Goal: Transaction & Acquisition: Purchase product/service

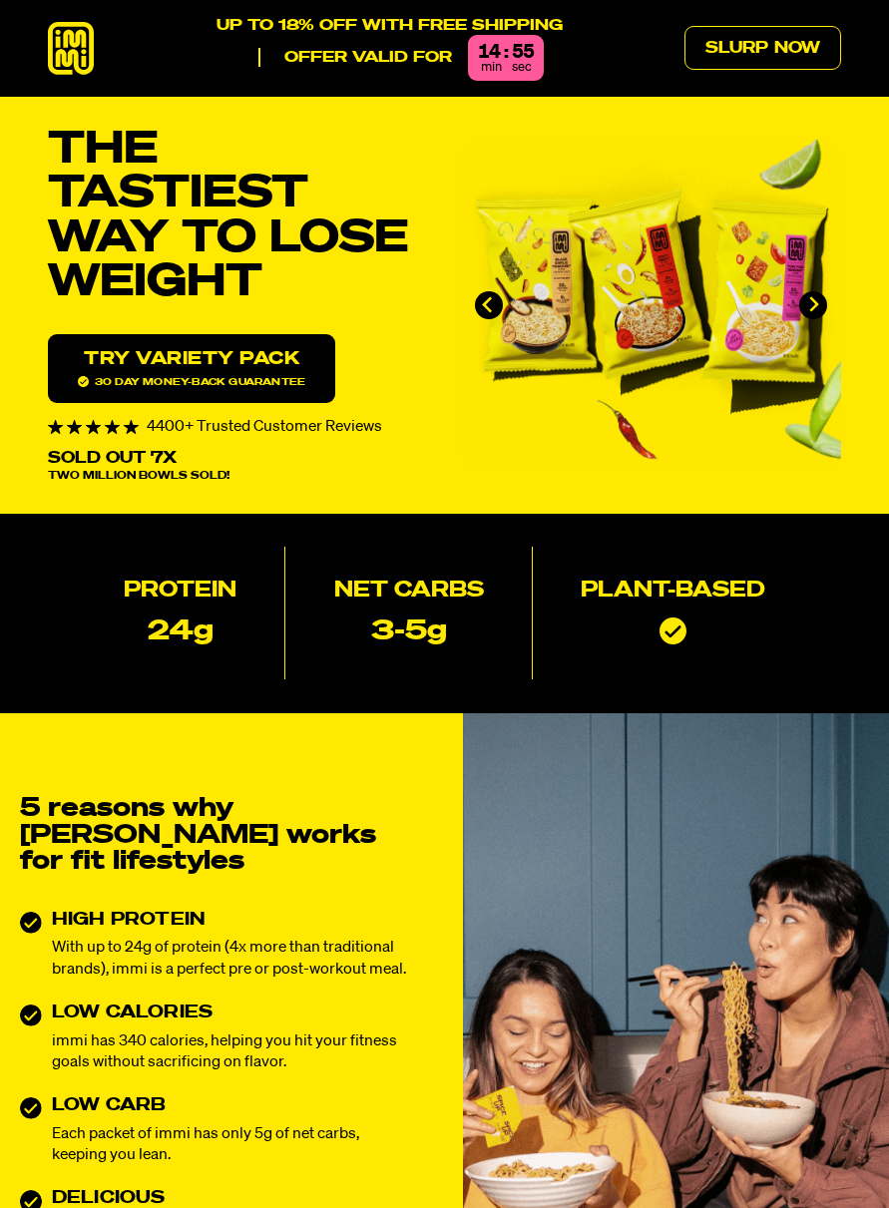
click at [112, 388] on link "Try variety Pack 30 day money-back guarantee" at bounding box center [191, 368] width 287 height 69
click at [771, 49] on link "Slurp Now" at bounding box center [762, 48] width 157 height 44
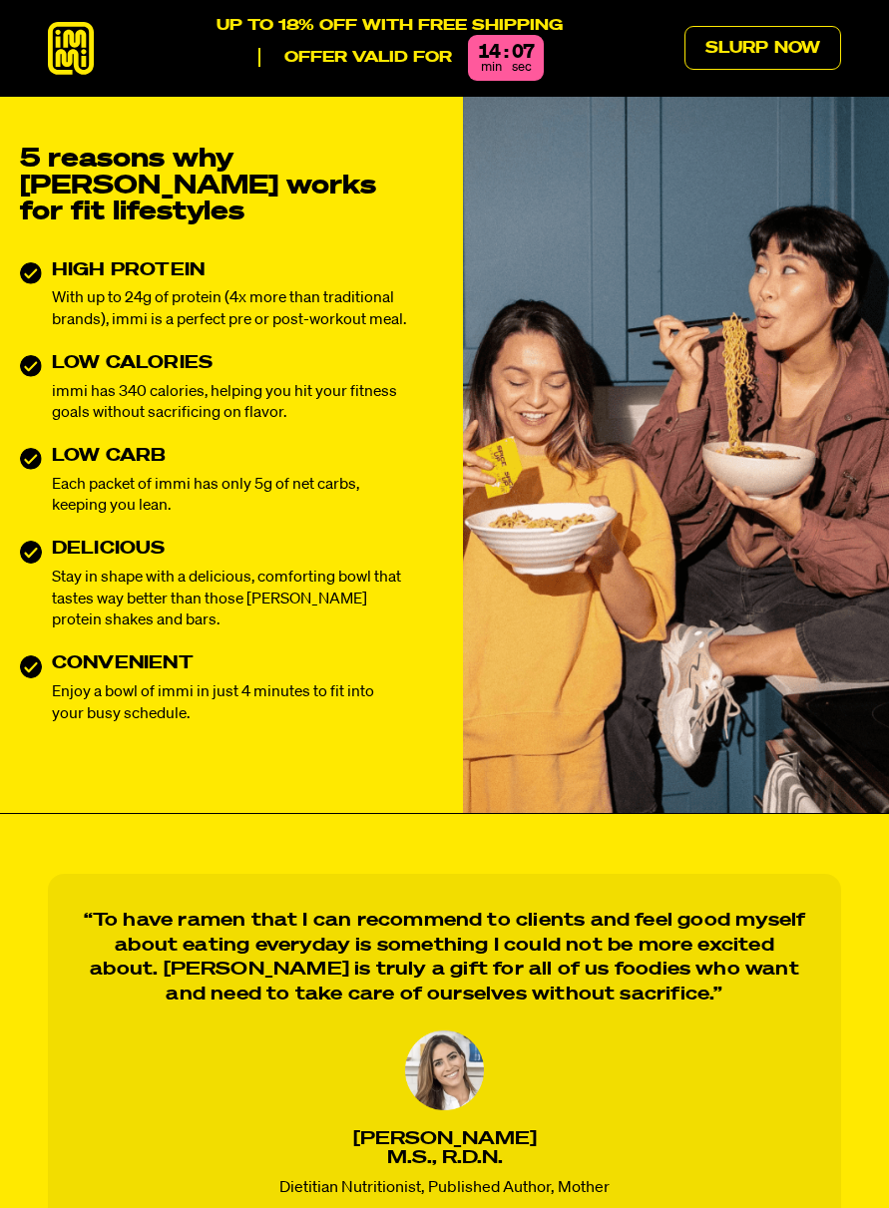
scroll to position [595, 0]
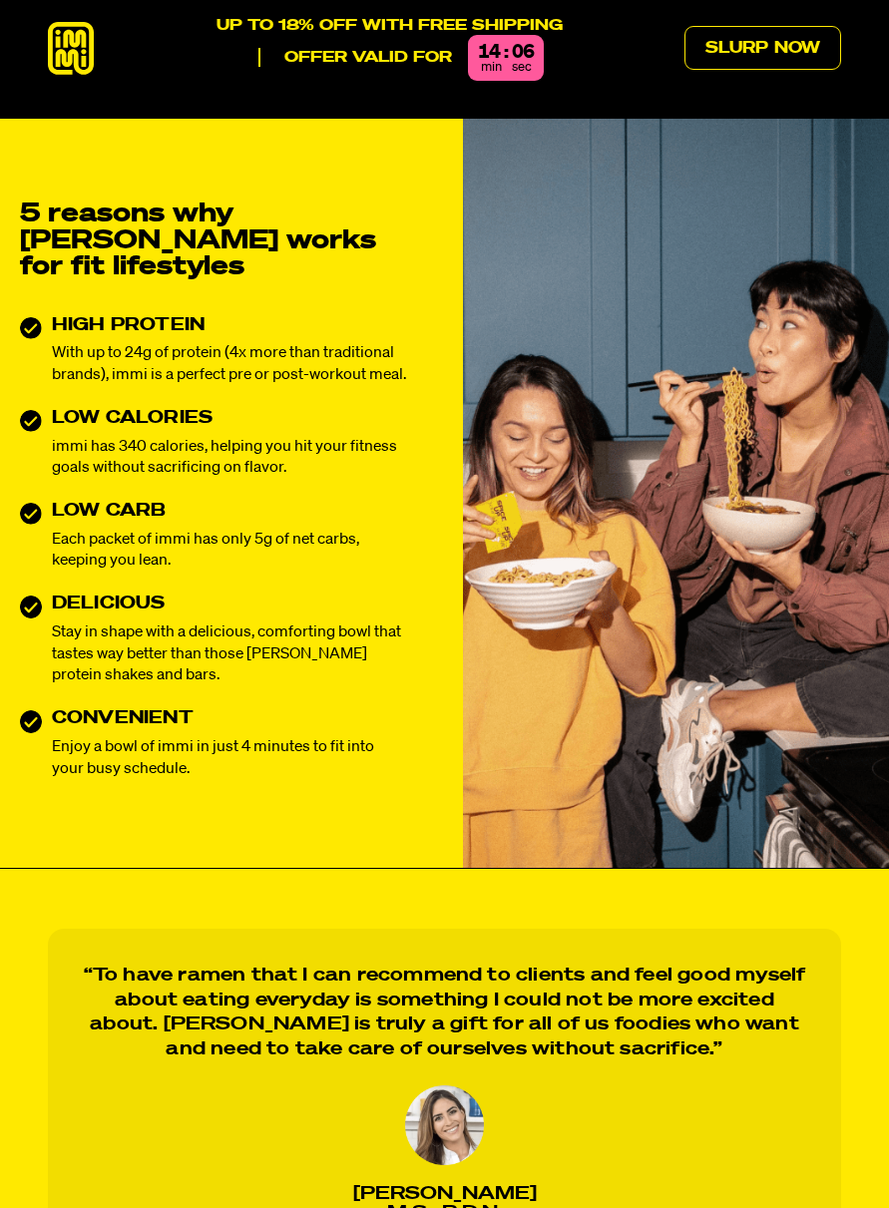
click at [67, 47] on icon at bounding box center [71, 48] width 46 height 53
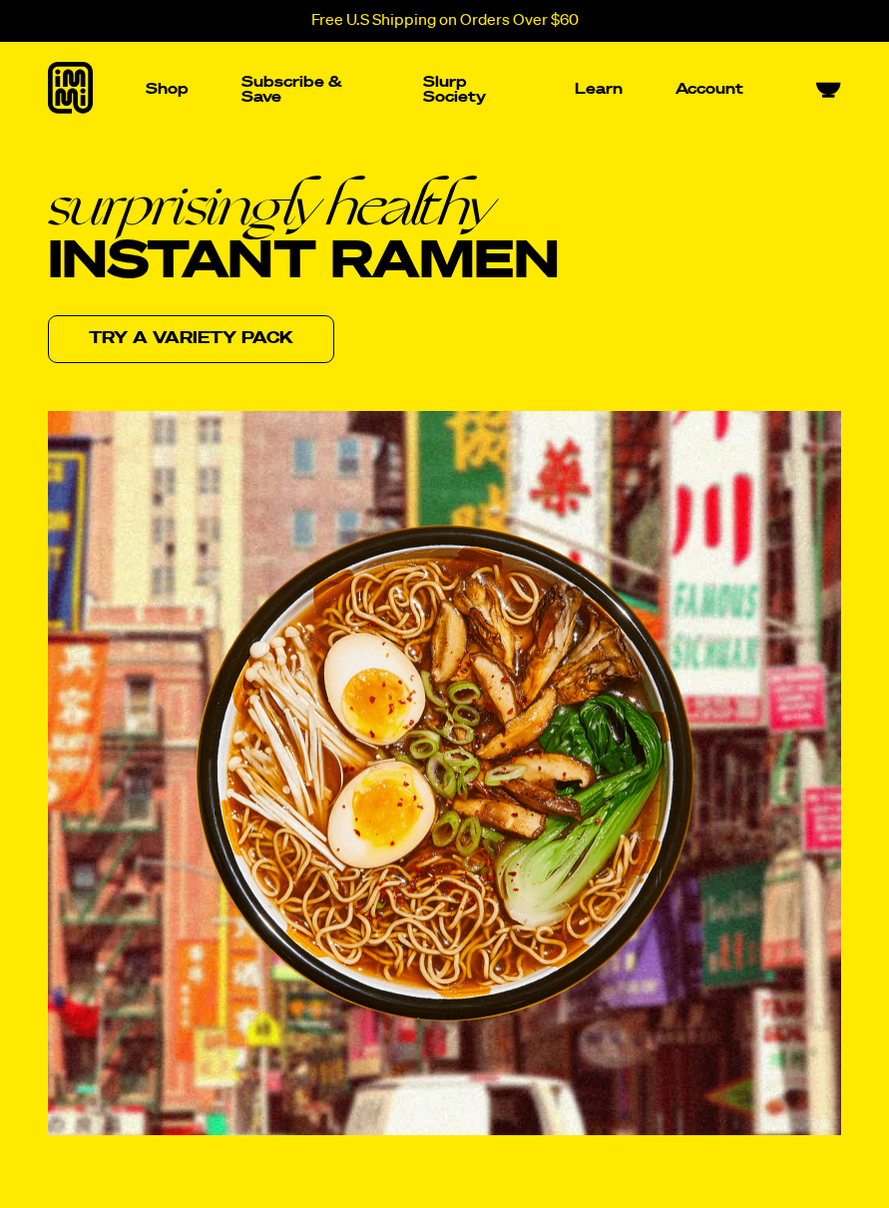
click at [187, 90] on p "Shop" at bounding box center [167, 89] width 43 height 15
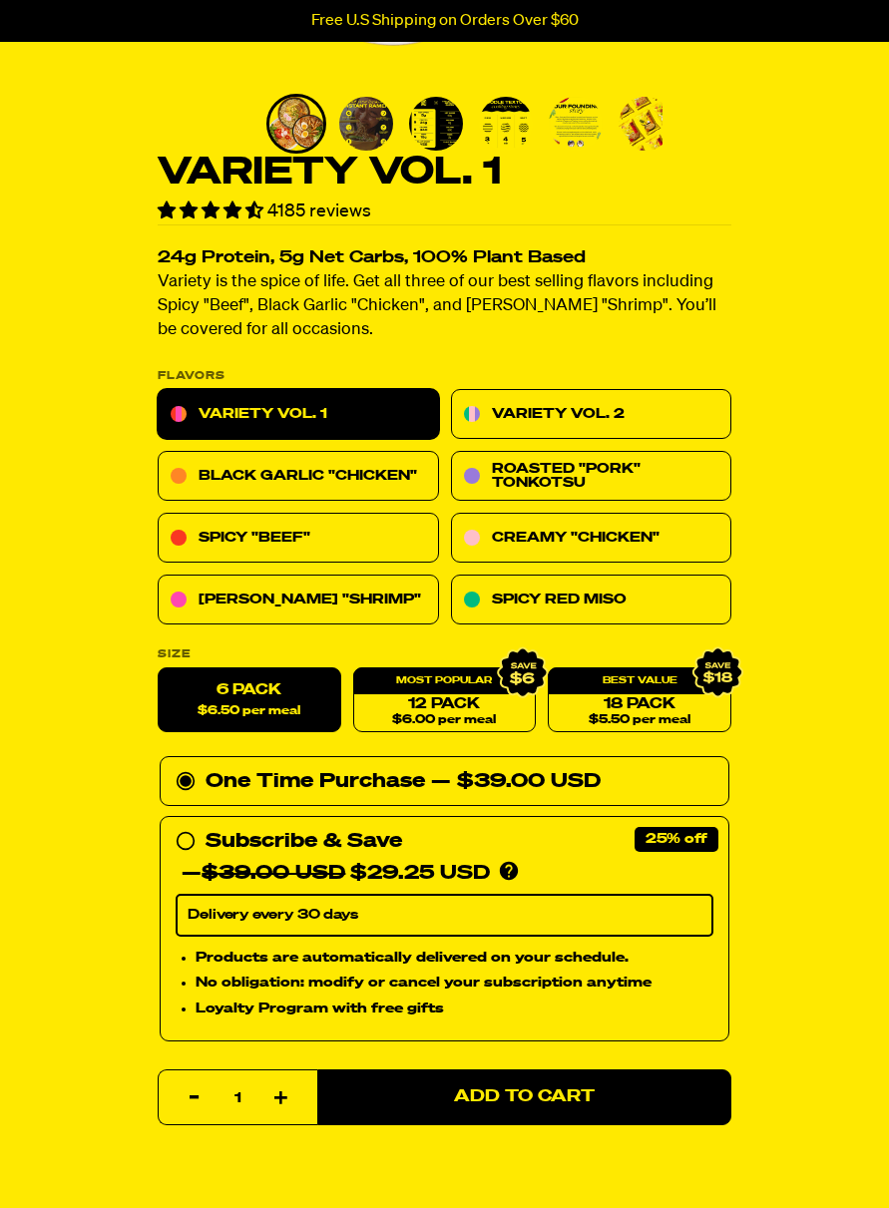
scroll to position [592, 0]
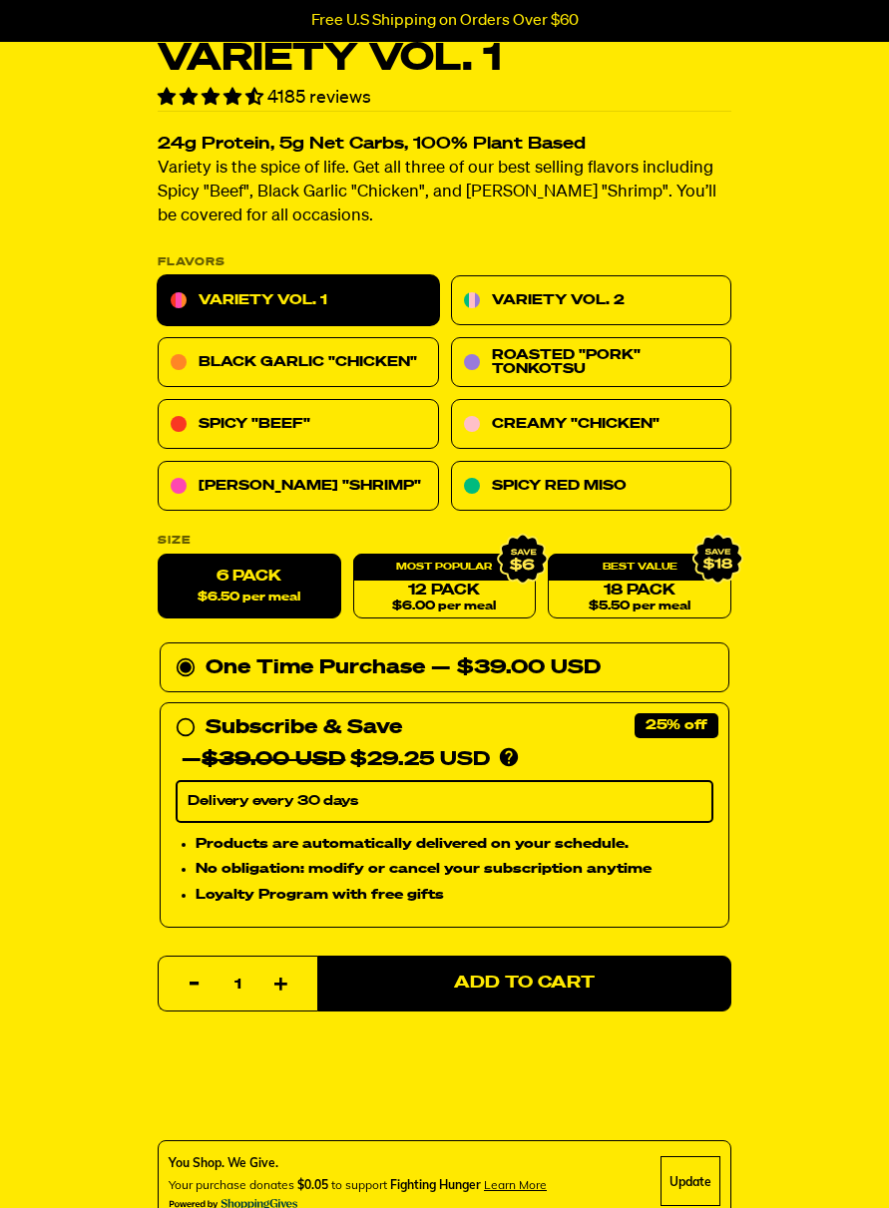
click at [394, 352] on link "Black Garlic "Chicken"" at bounding box center [298, 362] width 281 height 50
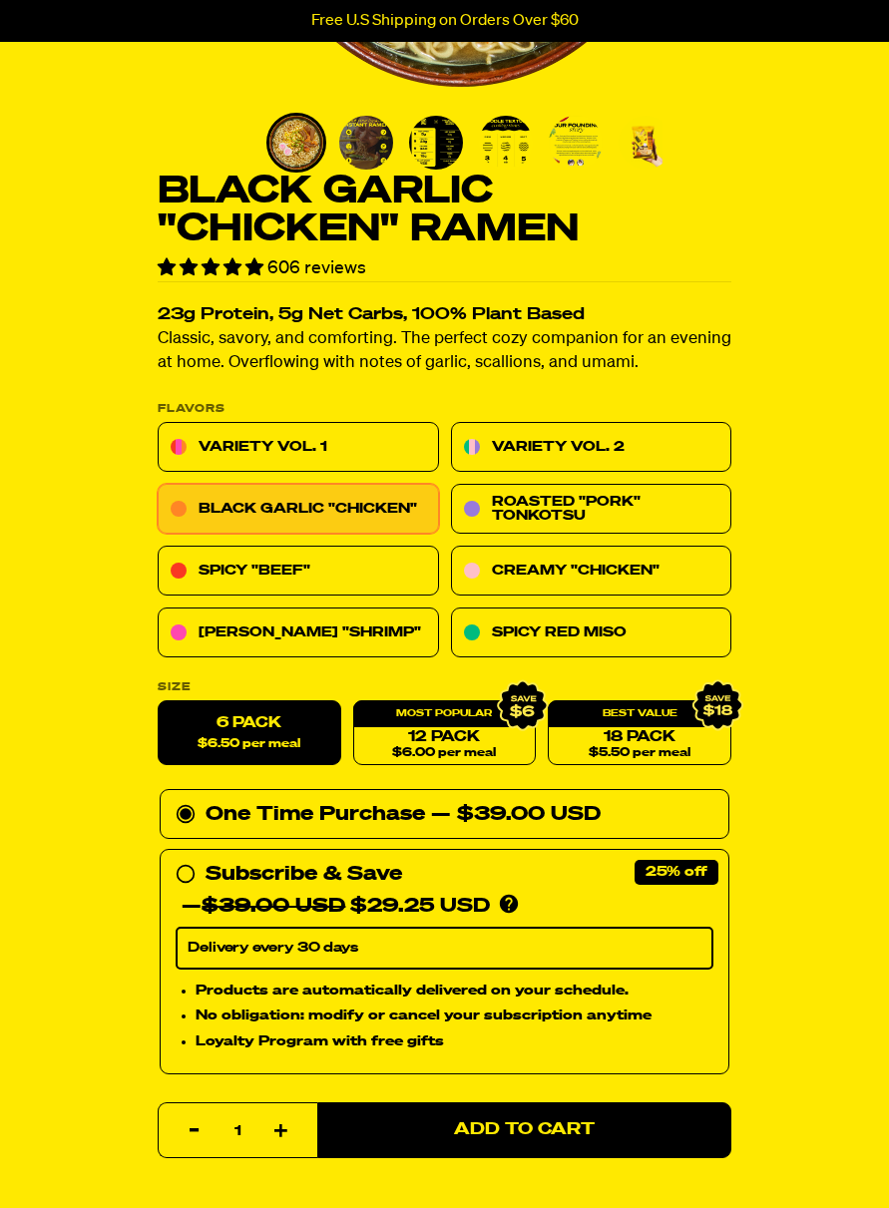
scroll to position [467, 0]
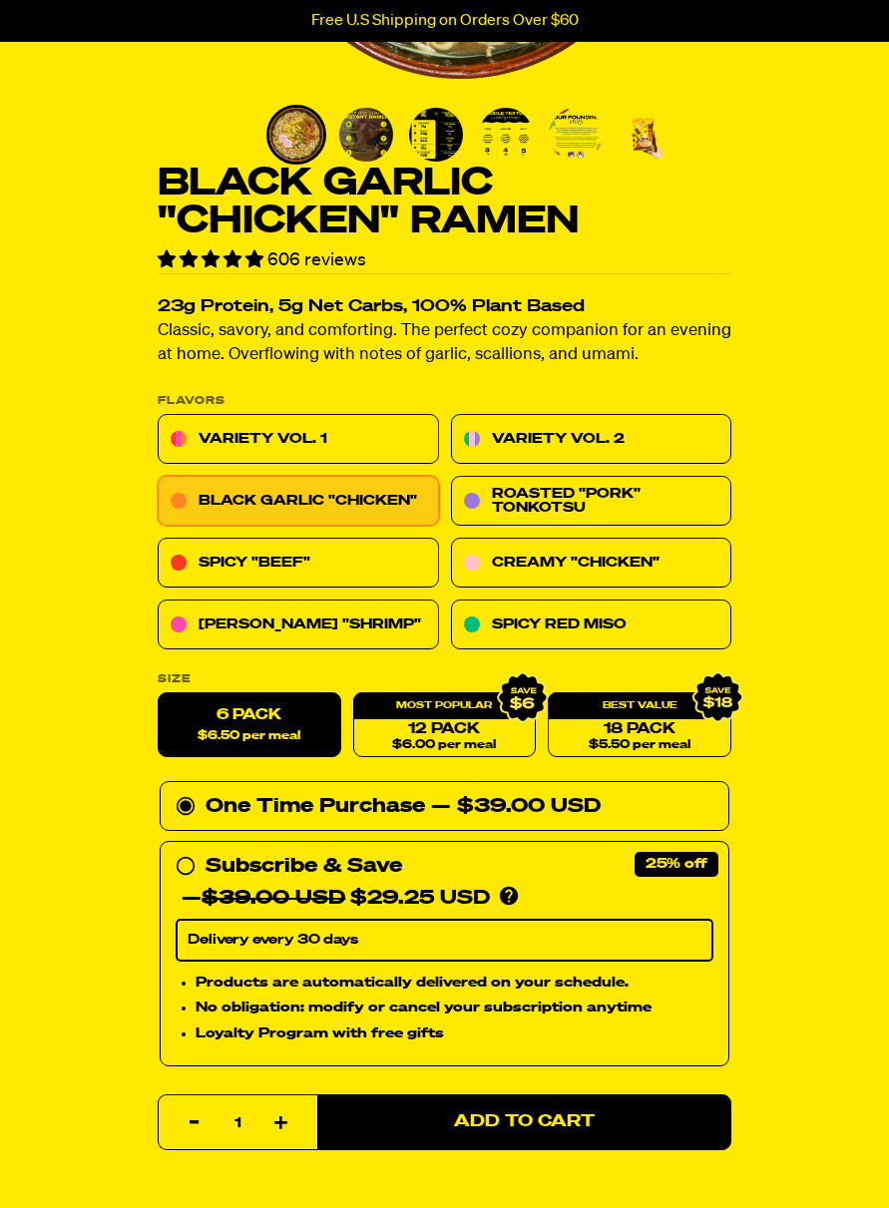
click at [664, 555] on link "Creamy "Chicken"" at bounding box center [591, 563] width 281 height 50
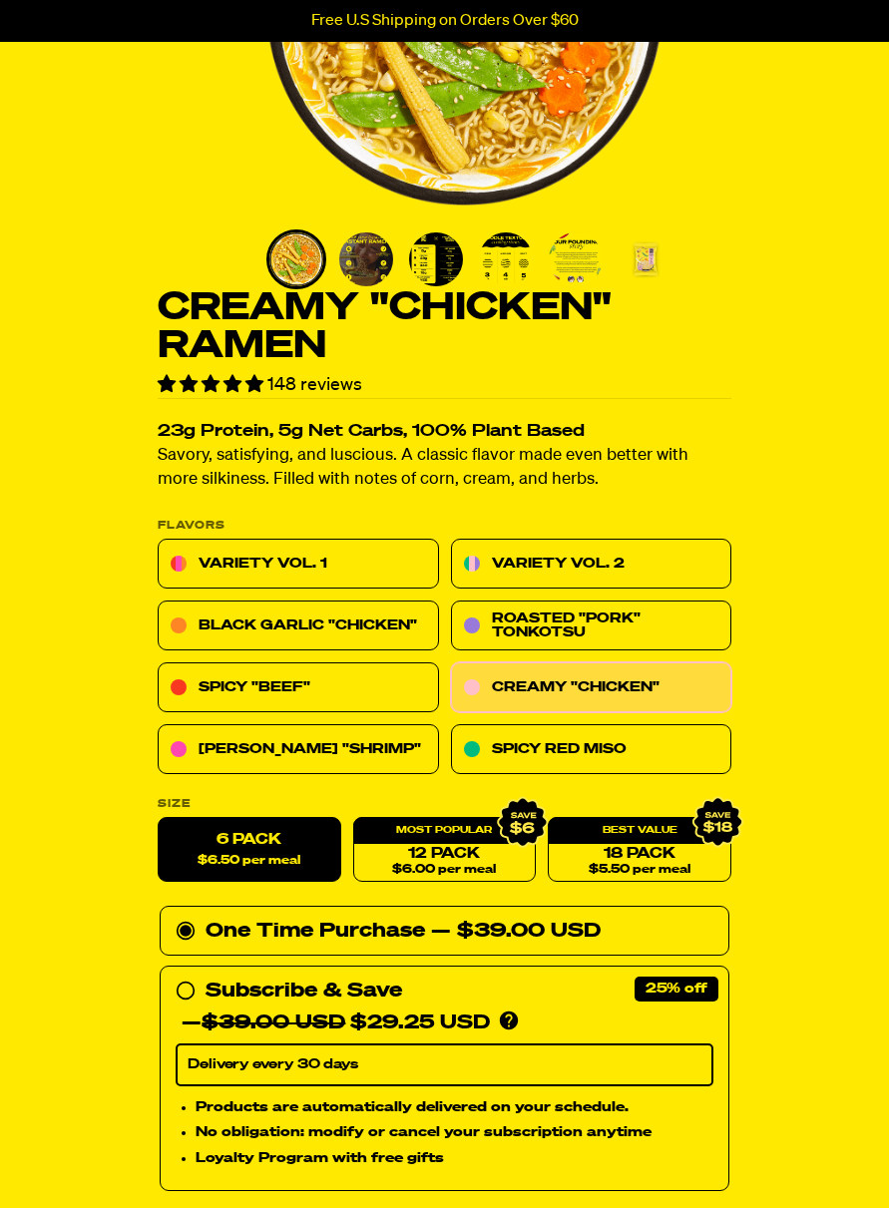
scroll to position [357, 0]
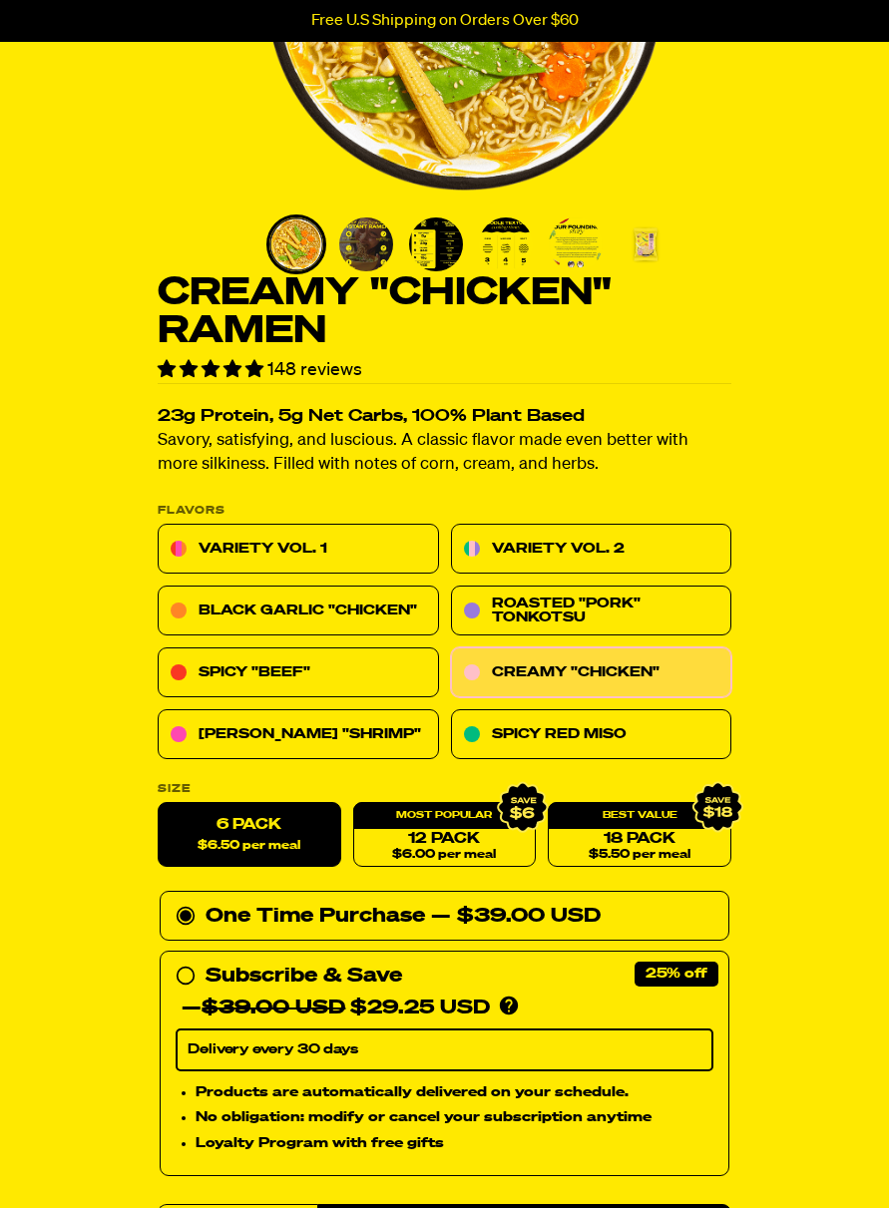
click at [667, 540] on link "Variety Vol. 2" at bounding box center [591, 549] width 281 height 50
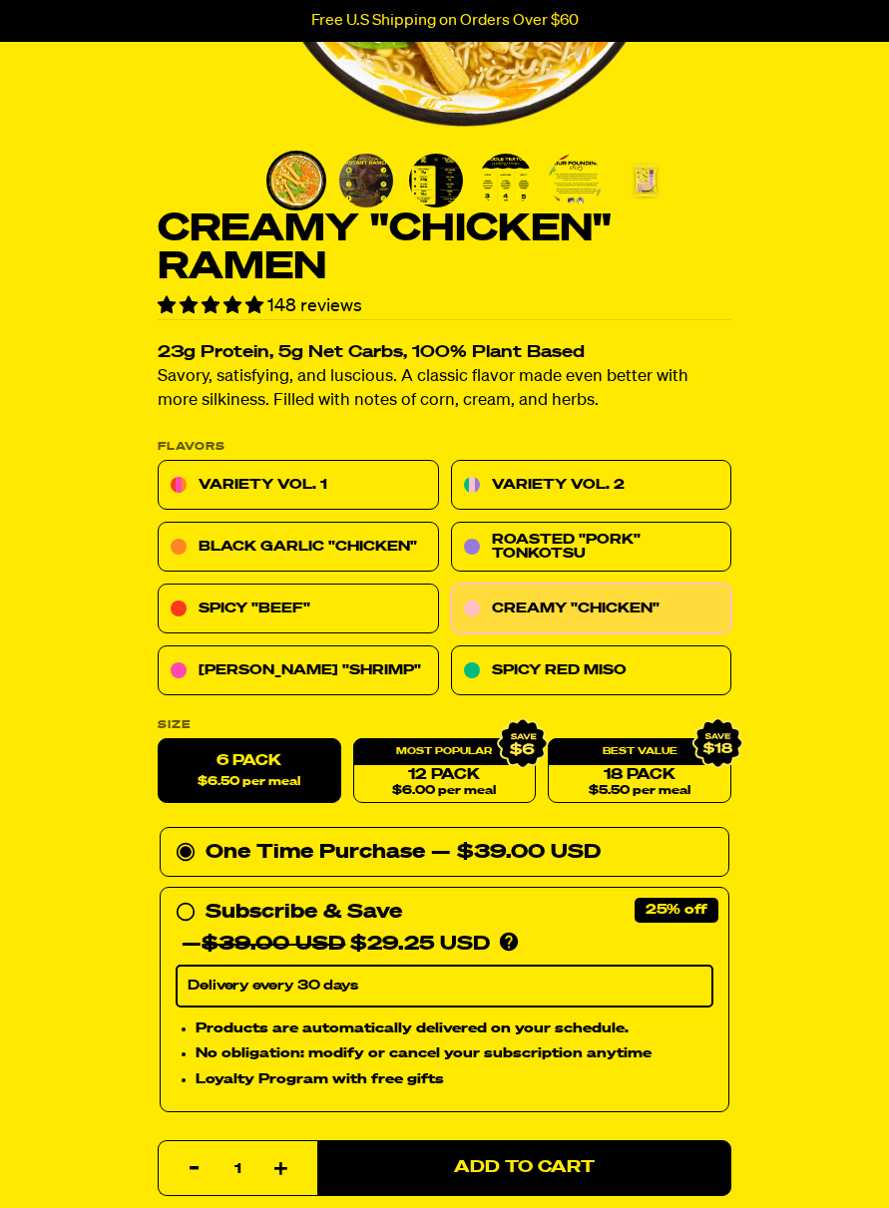
click at [634, 595] on link "Creamy "Chicken"" at bounding box center [591, 609] width 281 height 50
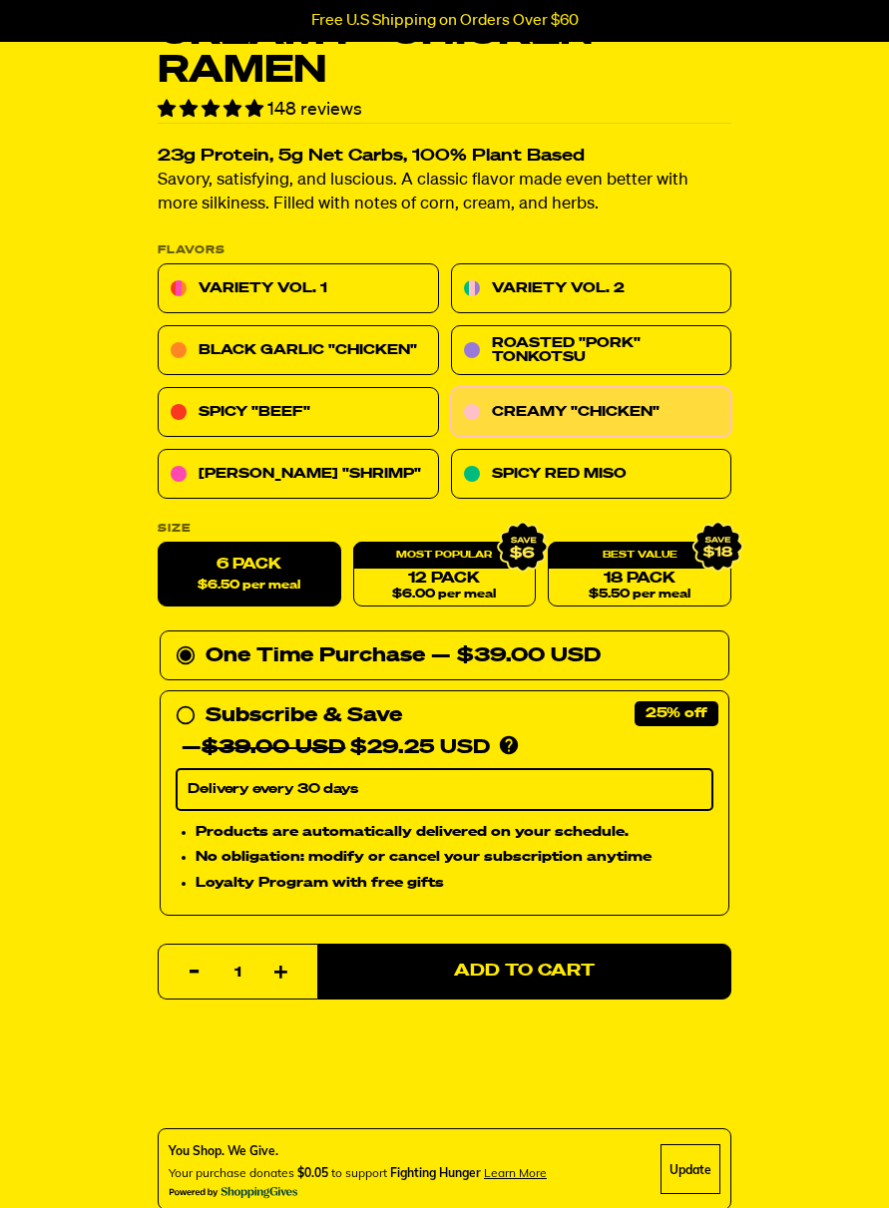
scroll to position [631, 0]
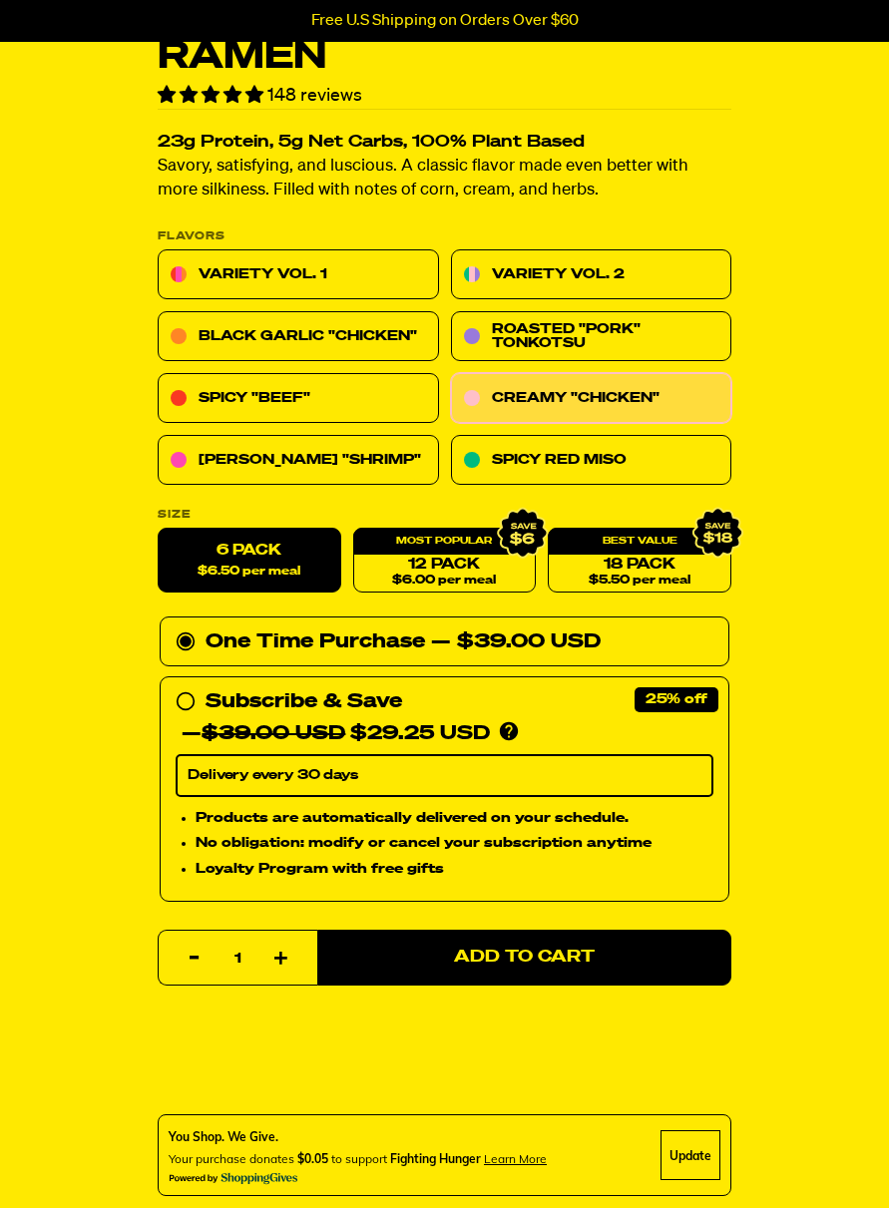
click at [538, 941] on button "Add to Cart" at bounding box center [524, 958] width 414 height 56
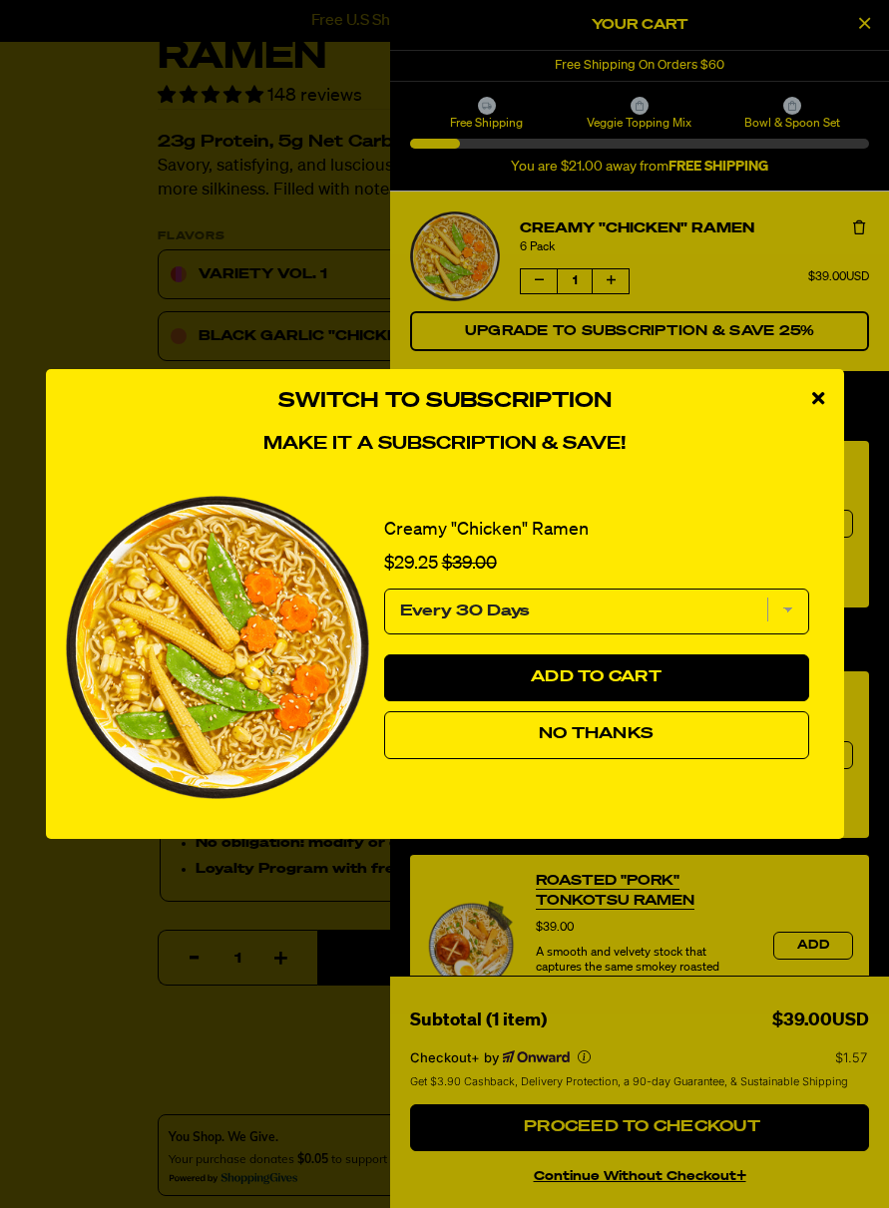
click at [822, 407] on icon "close modal" at bounding box center [818, 398] width 12 height 18
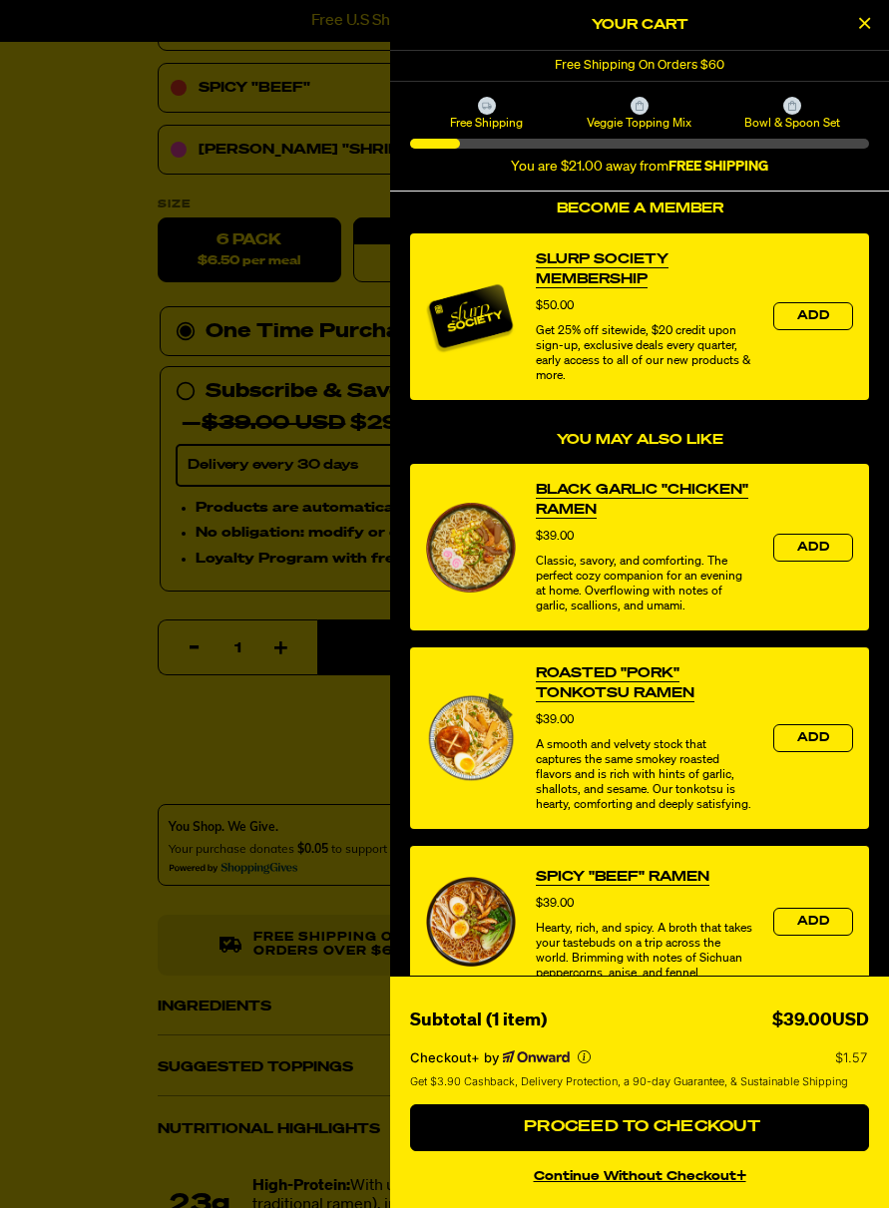
scroll to position [939, 0]
click at [341, 846] on div at bounding box center [444, 604] width 889 height 1208
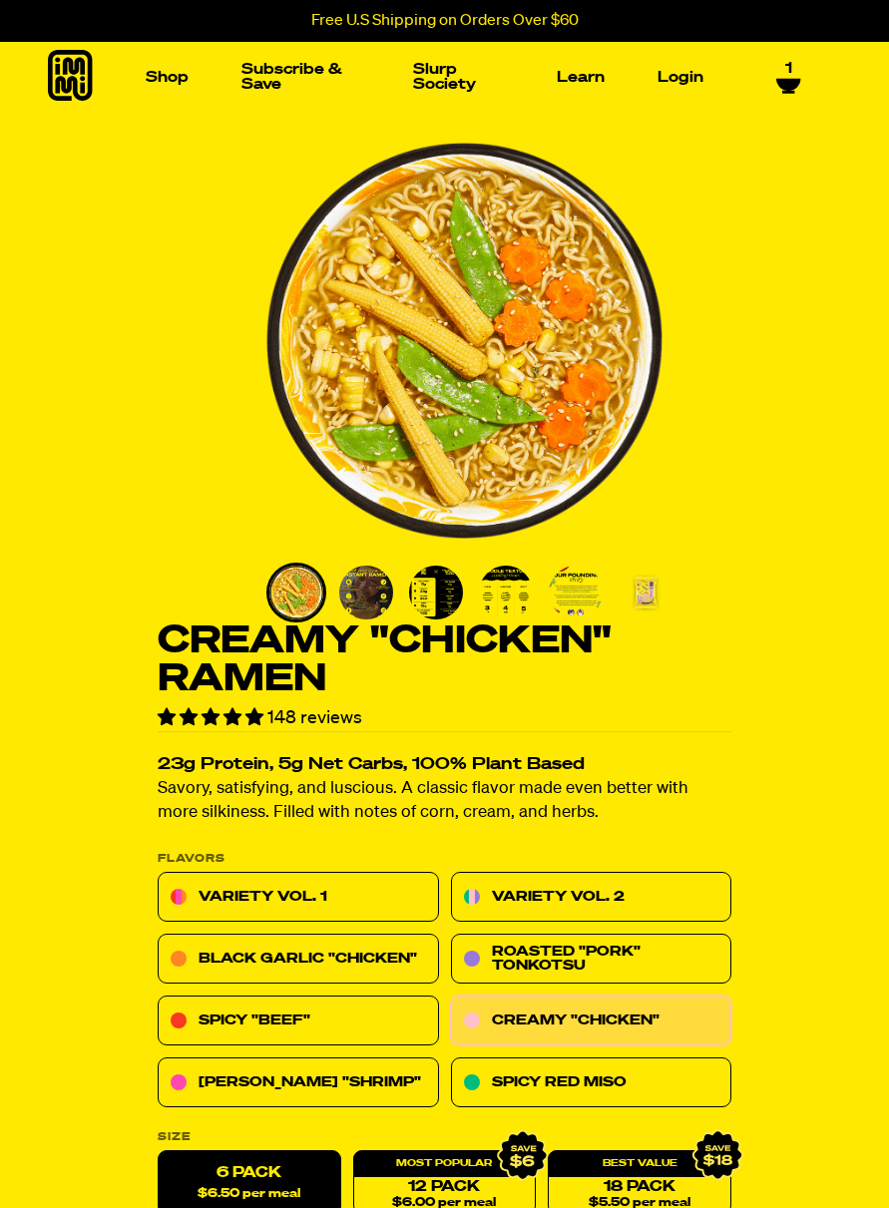
scroll to position [0, 0]
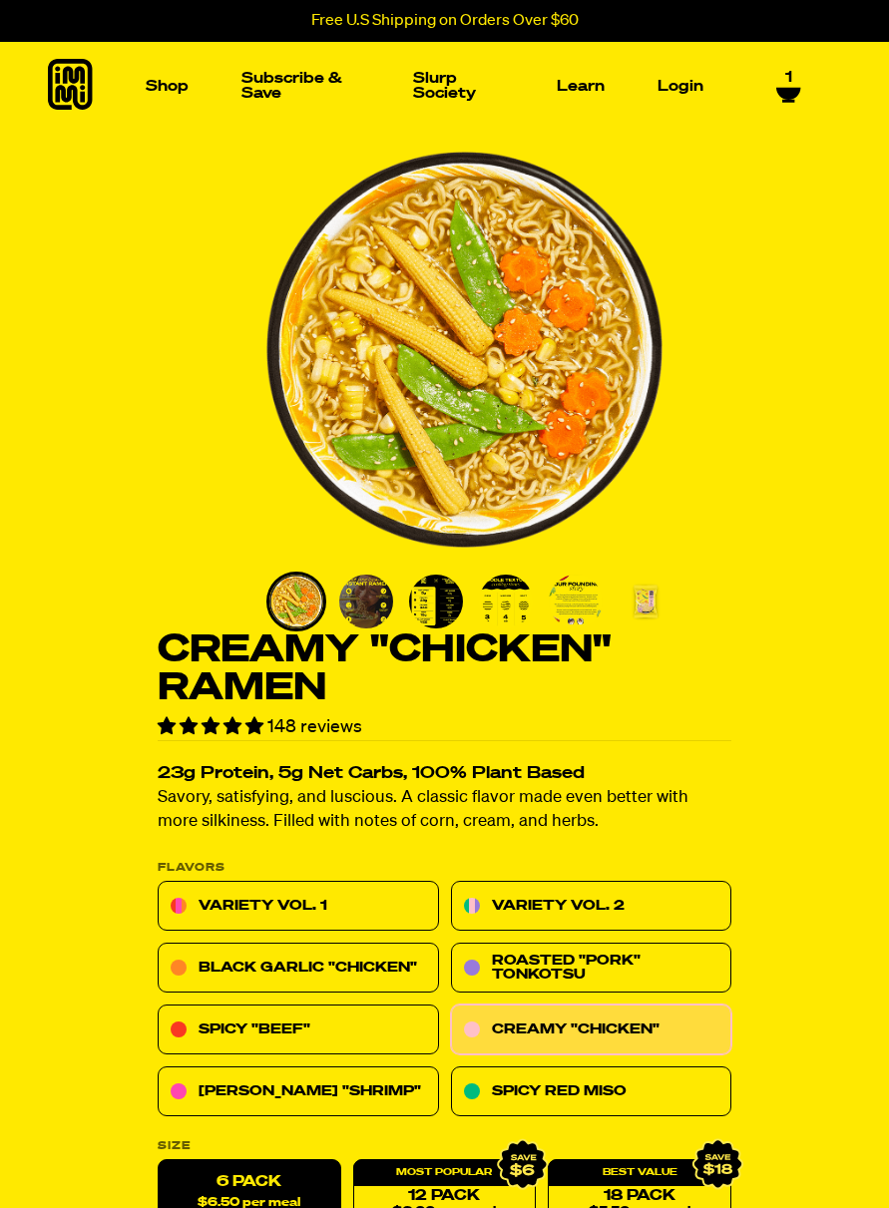
click at [777, 90] on icon at bounding box center [788, 94] width 25 height 16
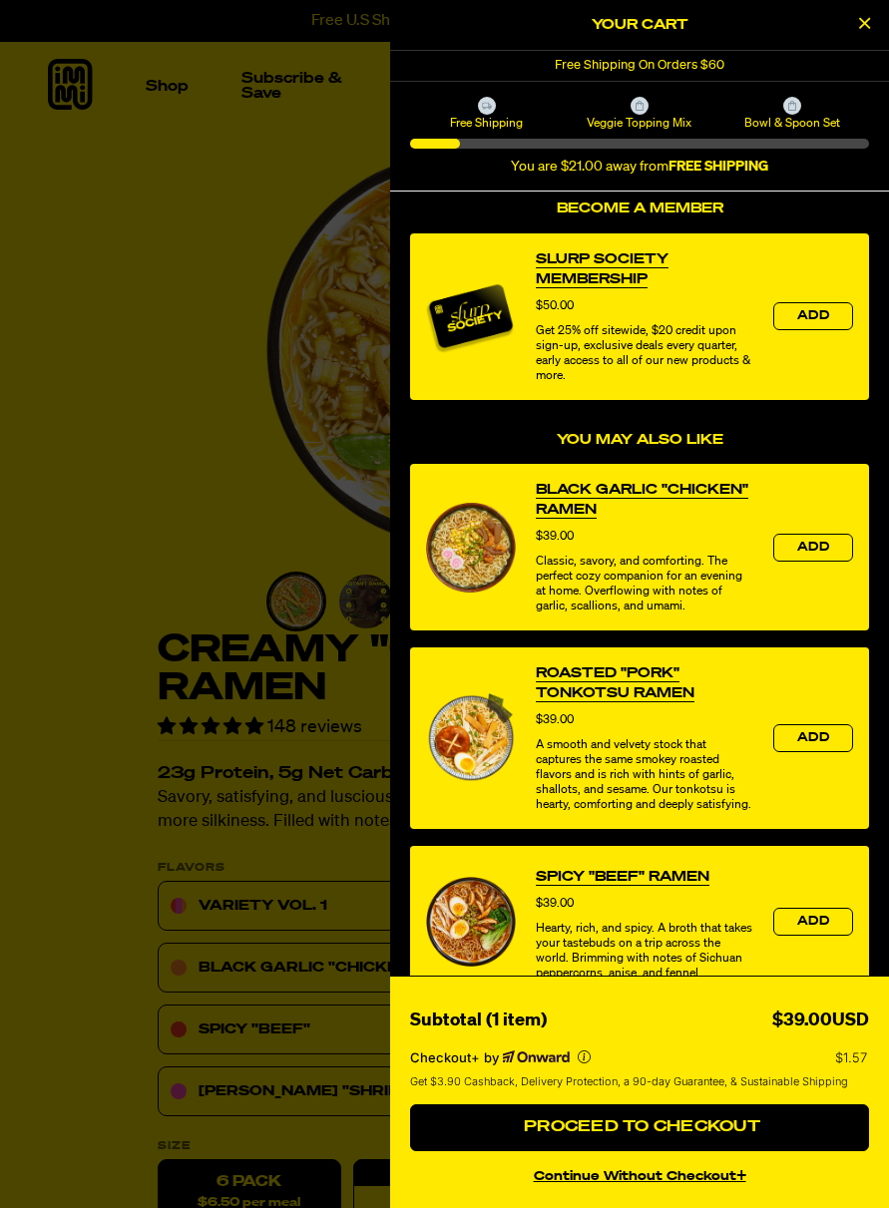
click at [249, 450] on div at bounding box center [444, 604] width 889 height 1208
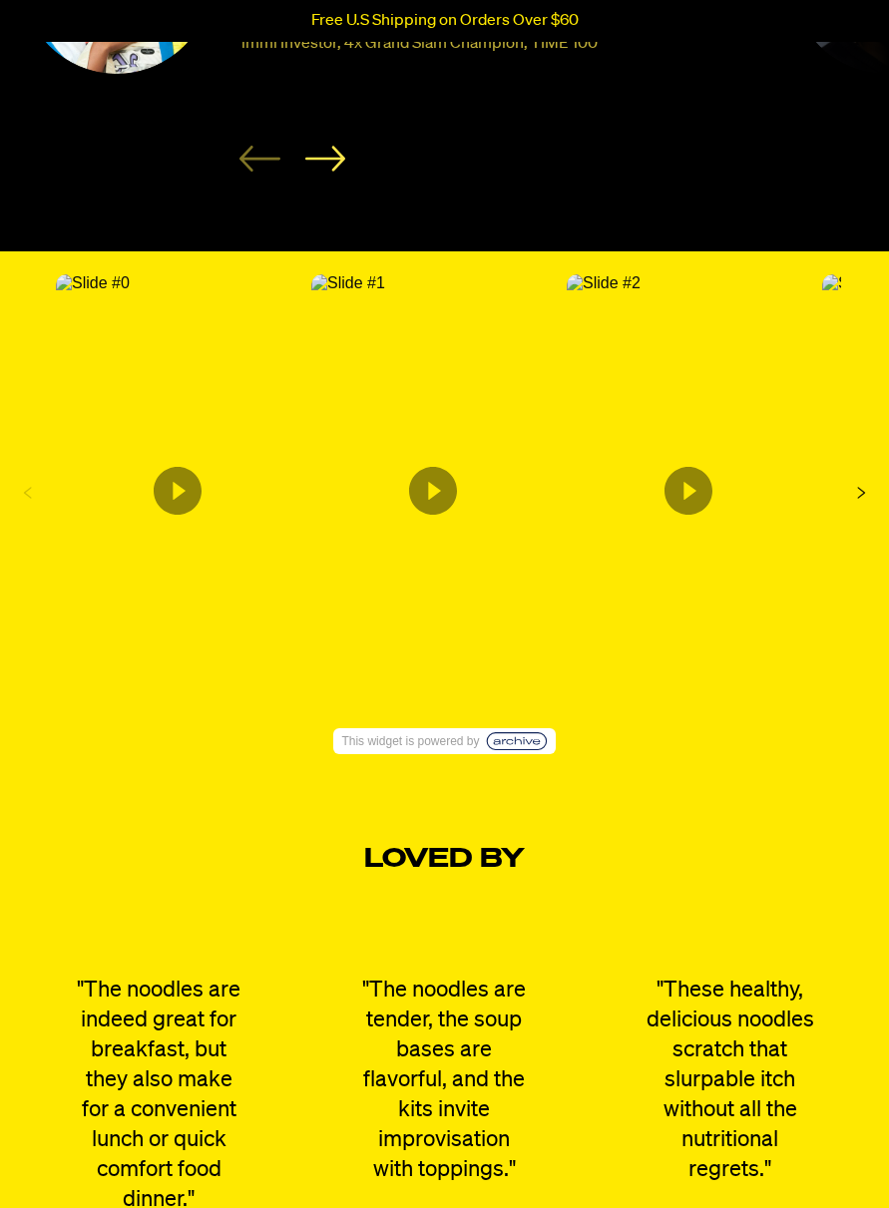
scroll to position [3941, 0]
